Goal: Transaction & Acquisition: Purchase product/service

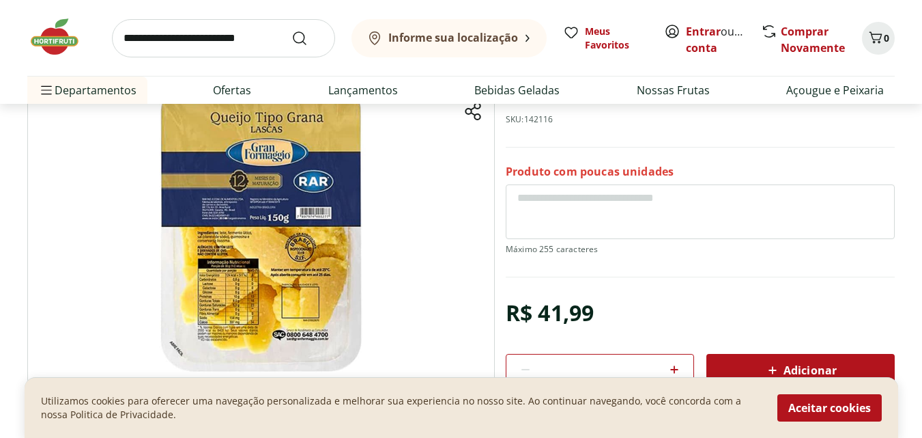
scroll to position [137, 0]
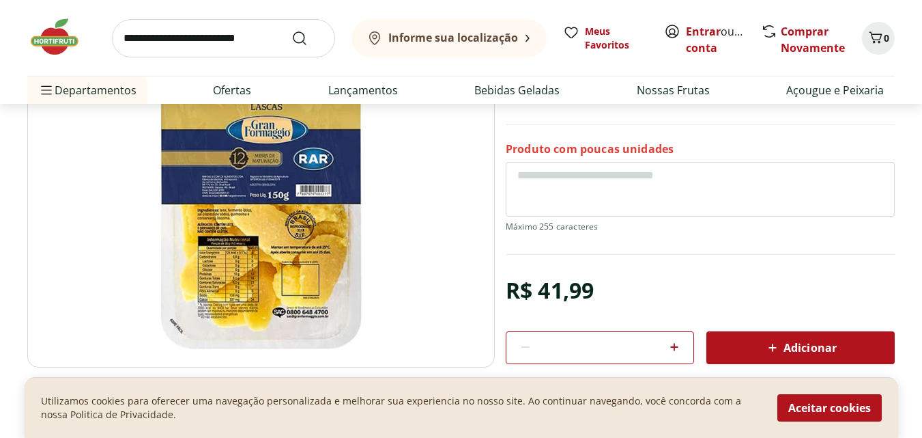
click at [339, 254] on img at bounding box center [261, 204] width 468 height 328
drag, startPoint x: 313, startPoint y: 234, endPoint x: 306, endPoint y: 229, distance: 8.3
click at [311, 233] on img at bounding box center [261, 204] width 468 height 328
click at [306, 229] on img at bounding box center [261, 204] width 468 height 328
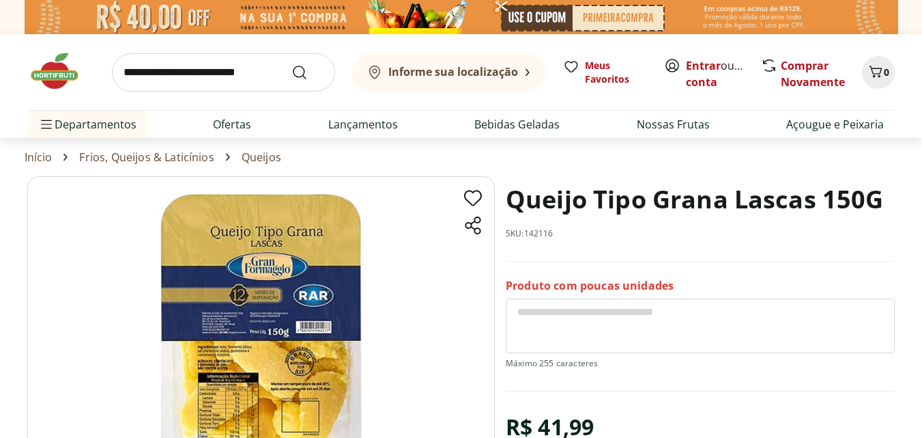
click at [261, 285] on img at bounding box center [261, 340] width 468 height 328
